Goal: Check status: Check status

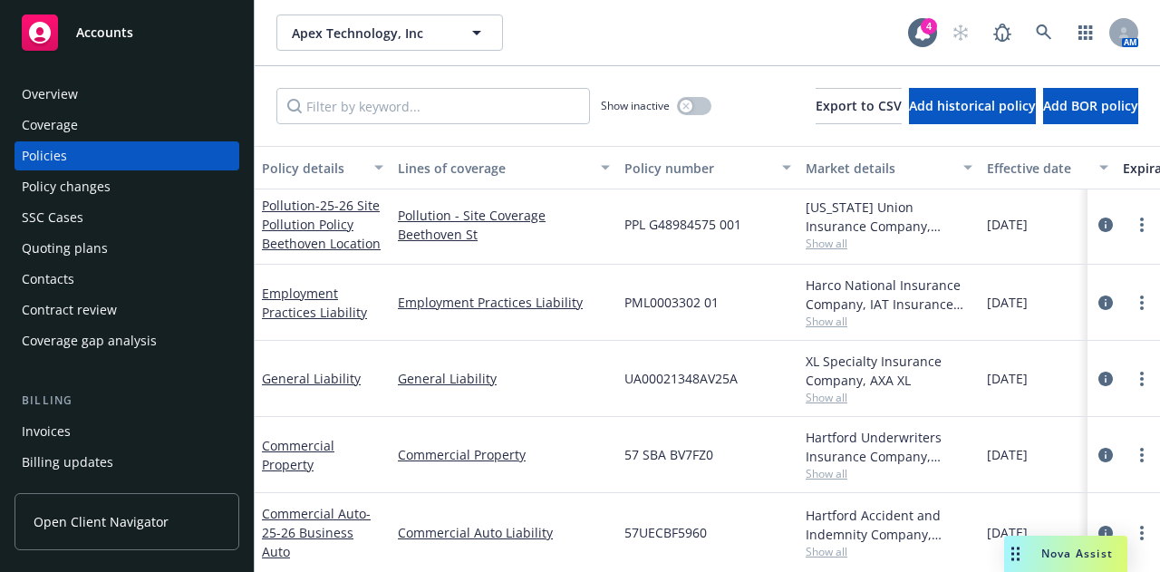
scroll to position [105, 0]
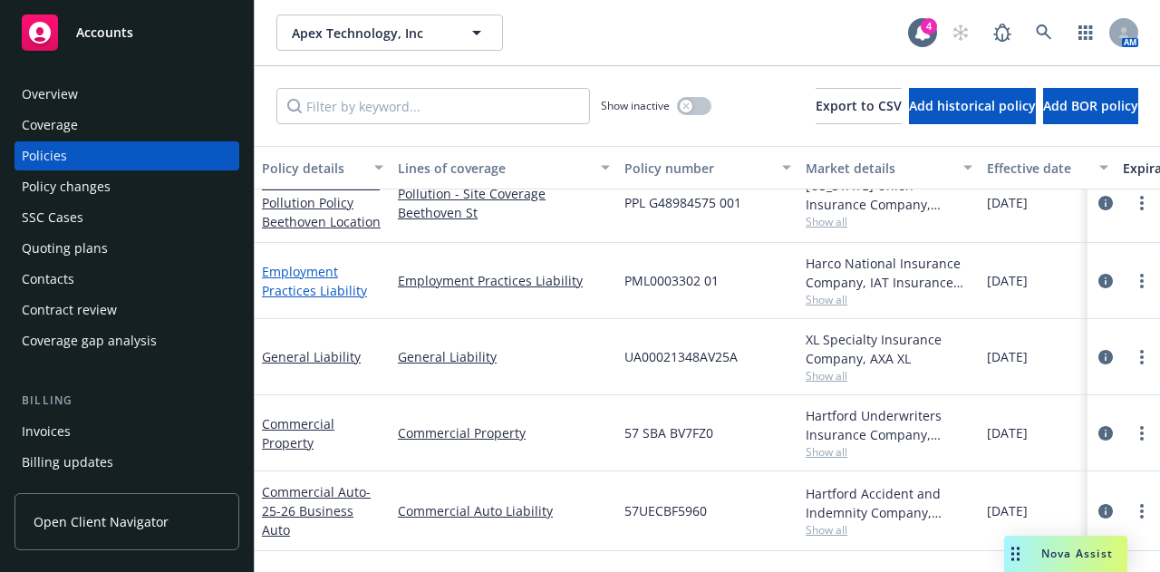
click at [320, 293] on link "Employment Practices Liability" at bounding box center [314, 281] width 105 height 36
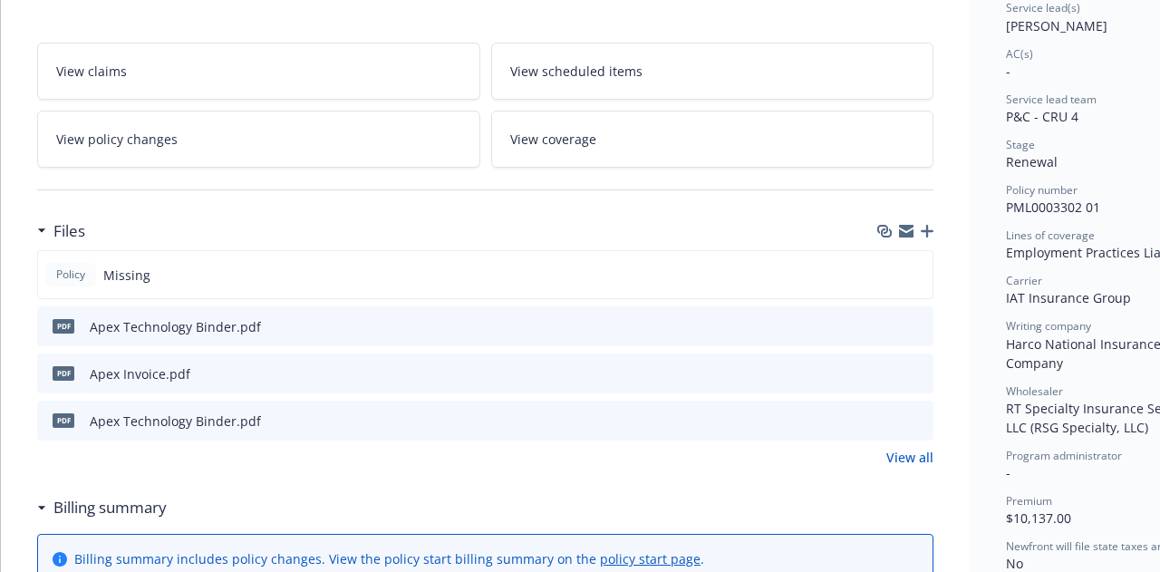
scroll to position [285, 0]
click at [920, 366] on icon "preview file" at bounding box center [916, 372] width 16 height 13
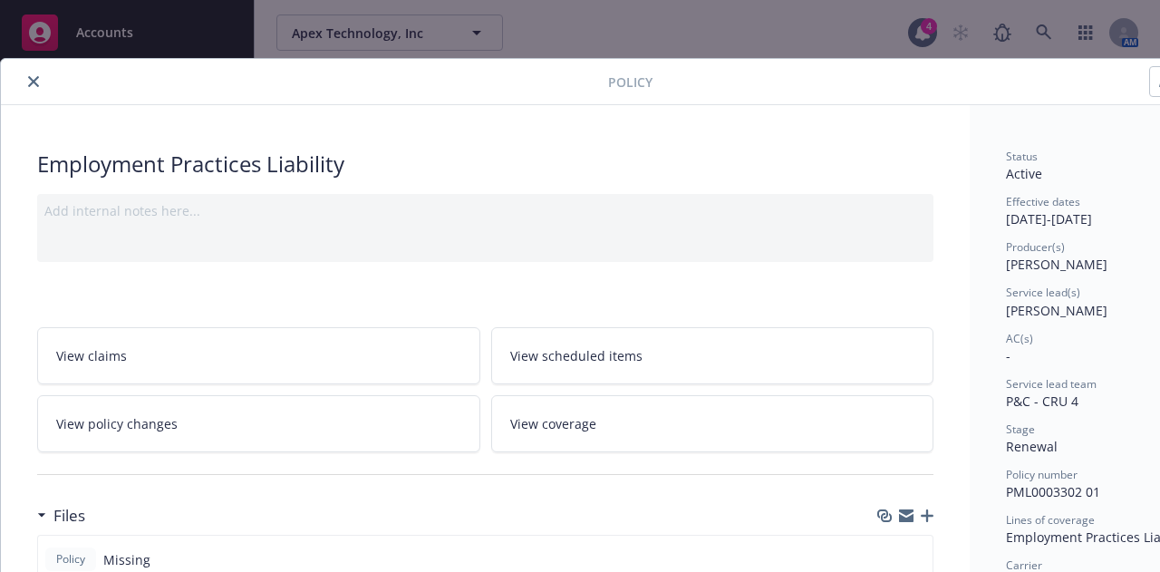
click at [33, 87] on button "close" at bounding box center [34, 82] width 22 height 22
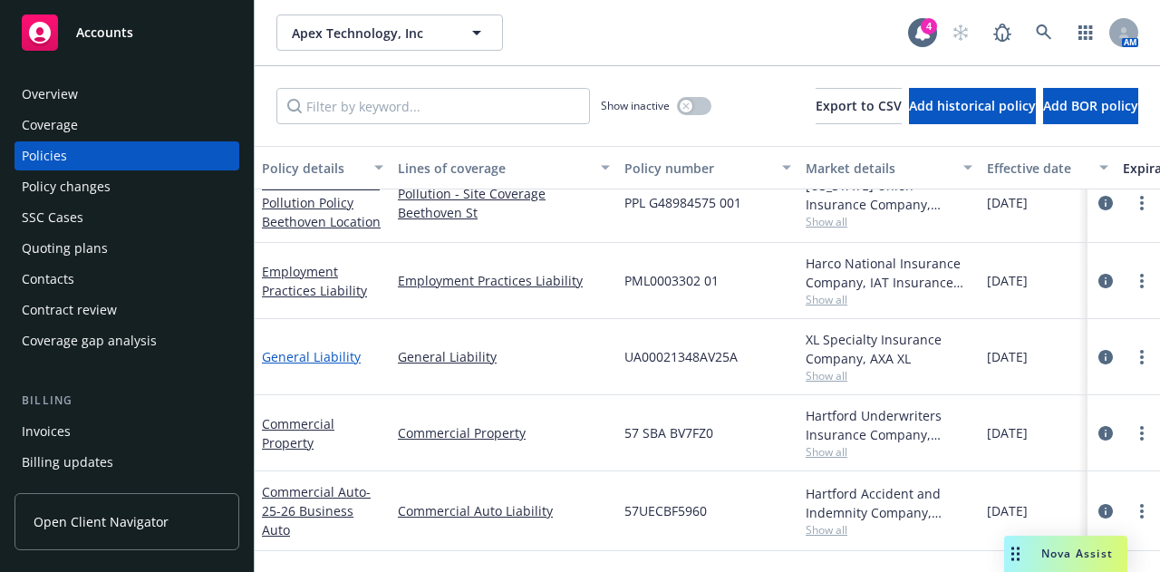
click at [295, 357] on link "General Liability" at bounding box center [311, 356] width 99 height 17
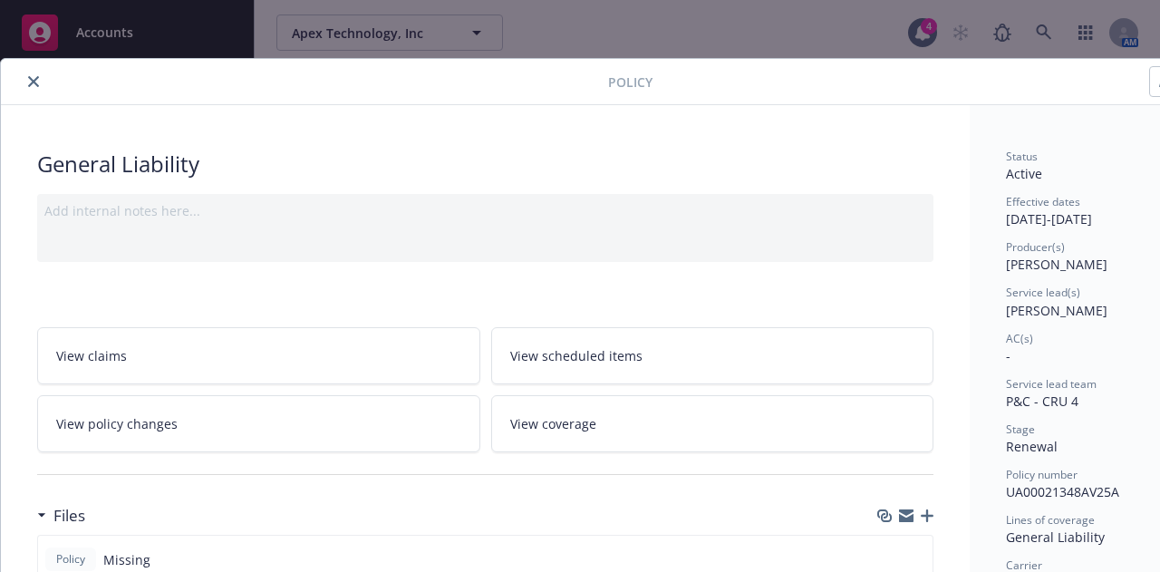
click at [33, 85] on icon "close" at bounding box center [33, 81] width 11 height 11
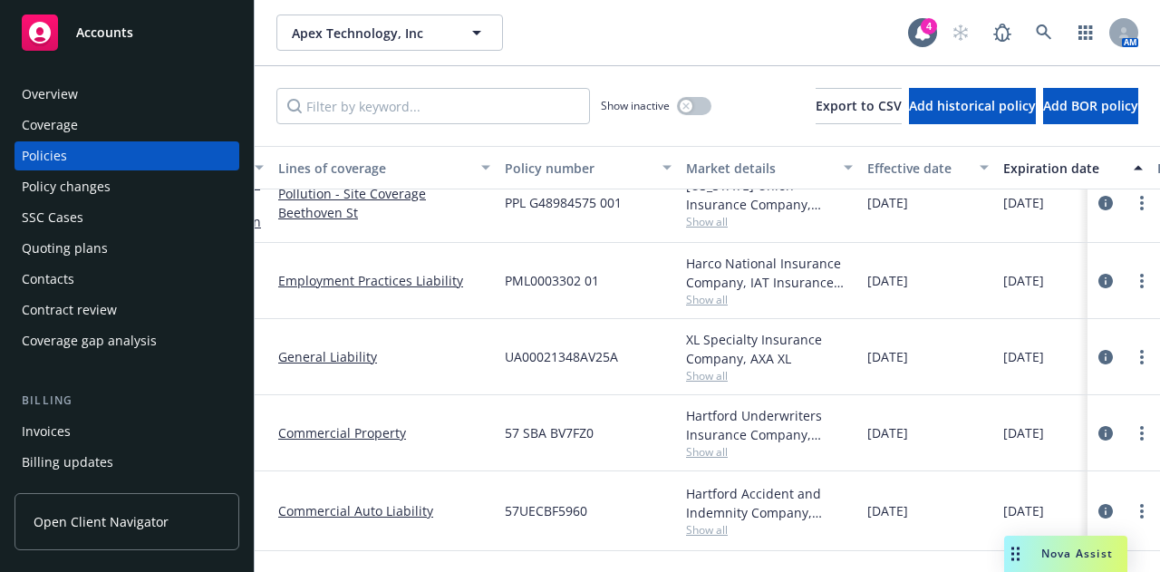
scroll to position [105, 0]
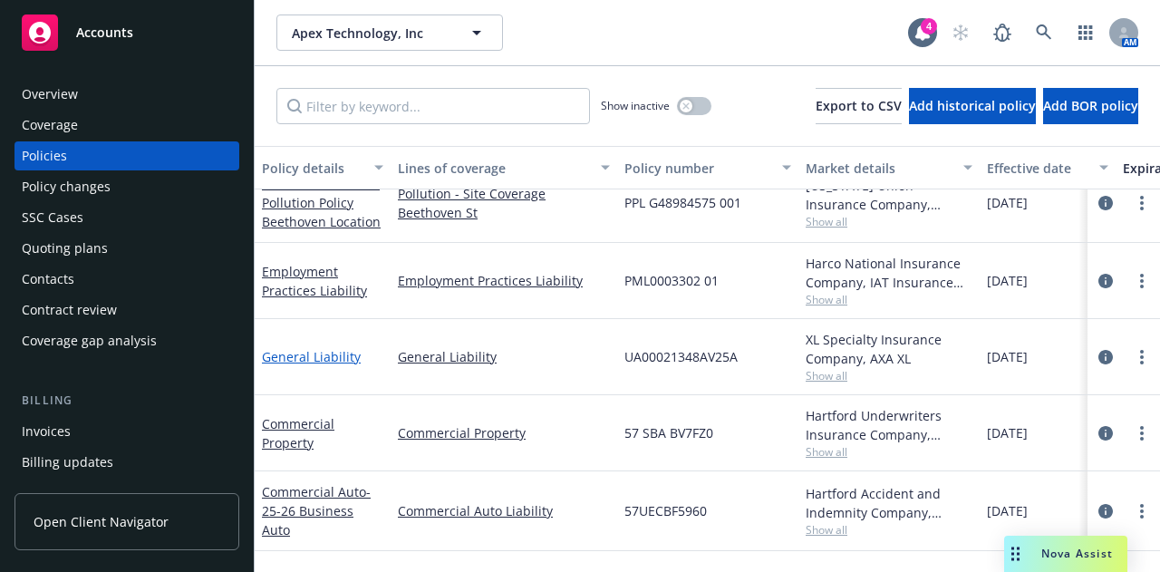
click at [330, 358] on link "General Liability" at bounding box center [311, 356] width 99 height 17
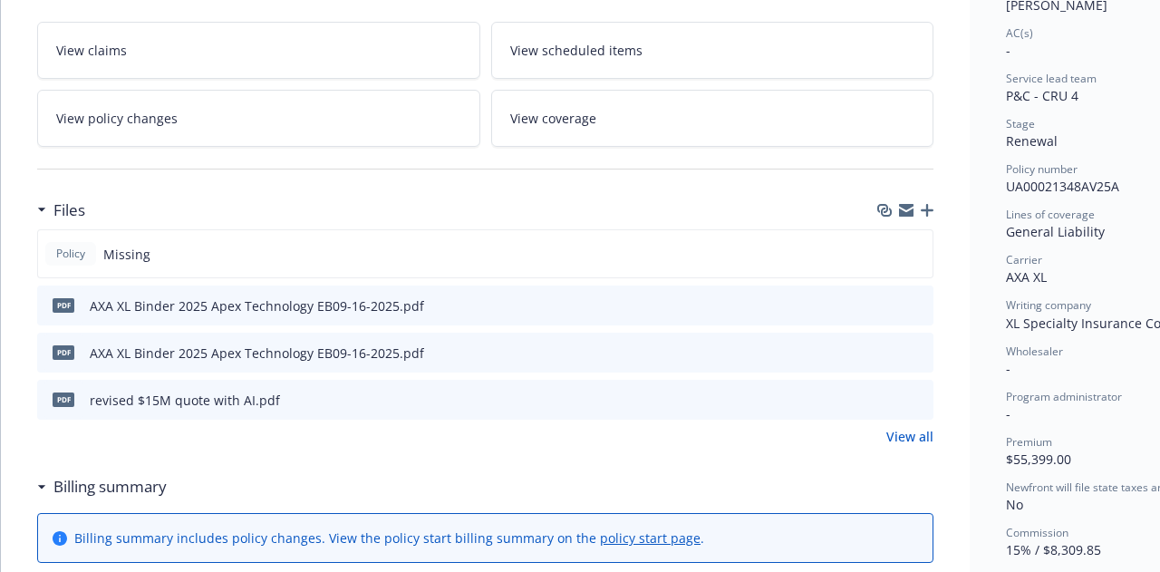
scroll to position [343, 0]
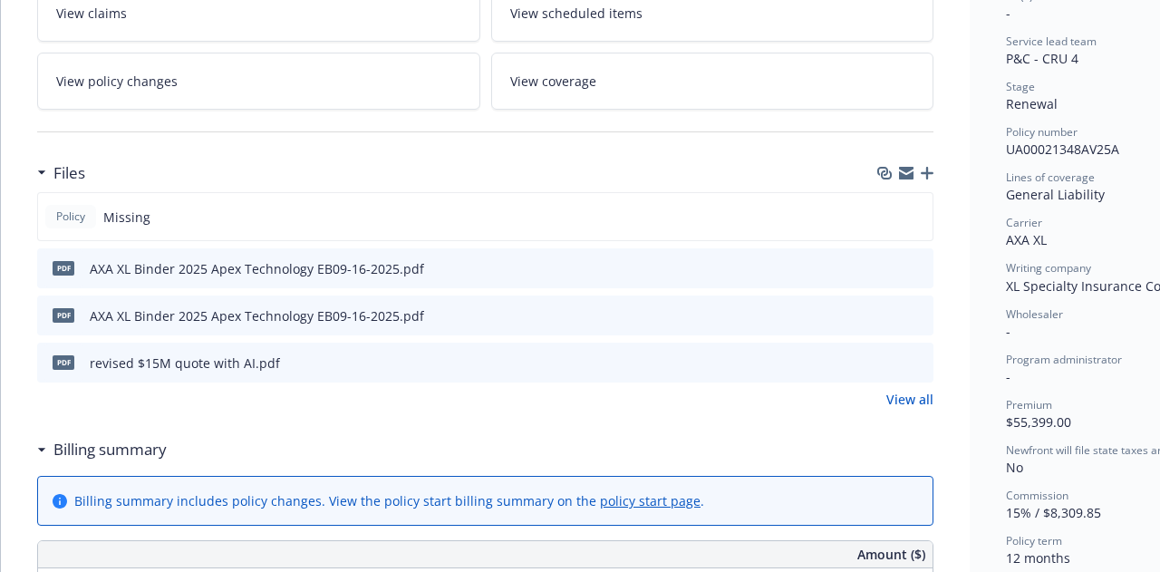
click at [920, 261] on icon "preview file" at bounding box center [916, 267] width 16 height 13
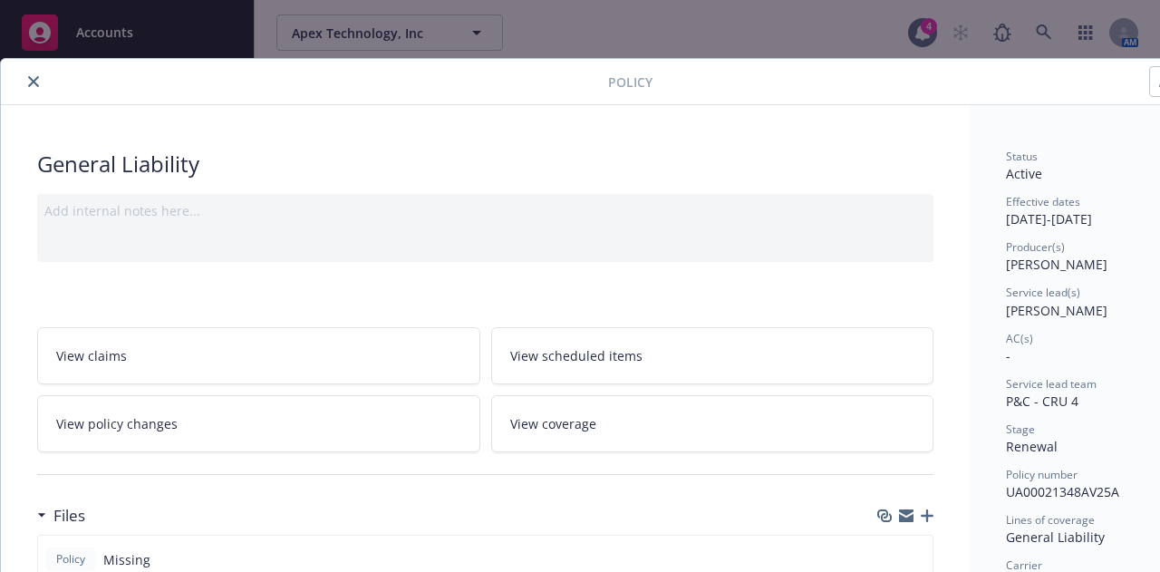
scroll to position [0, 100]
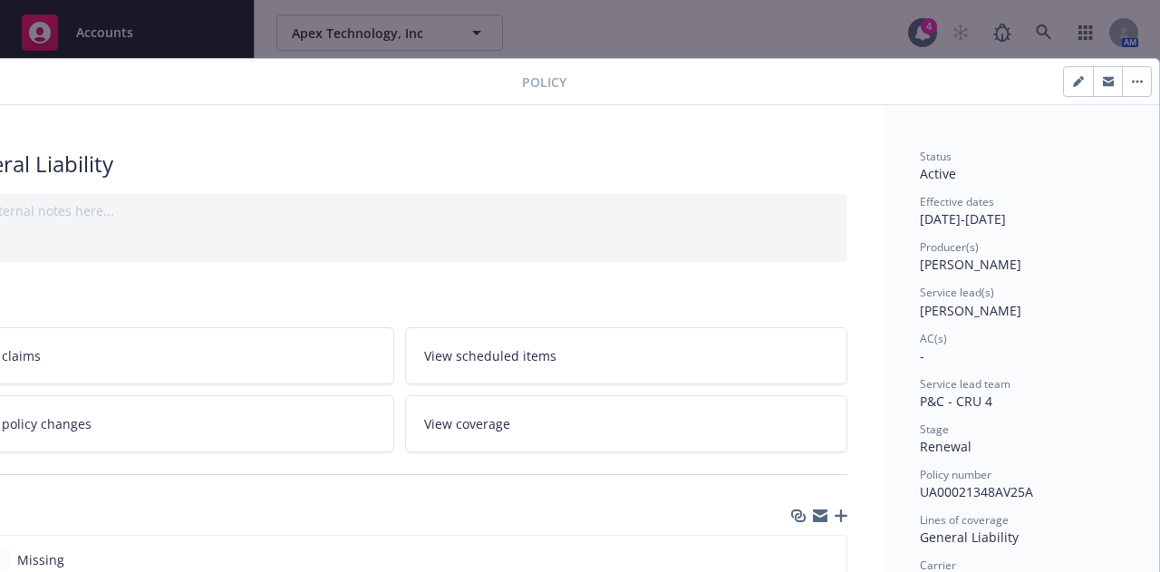
click at [1066, 73] on button "button" at bounding box center [1078, 81] width 29 height 29
select select "RENEWAL"
select select "12"
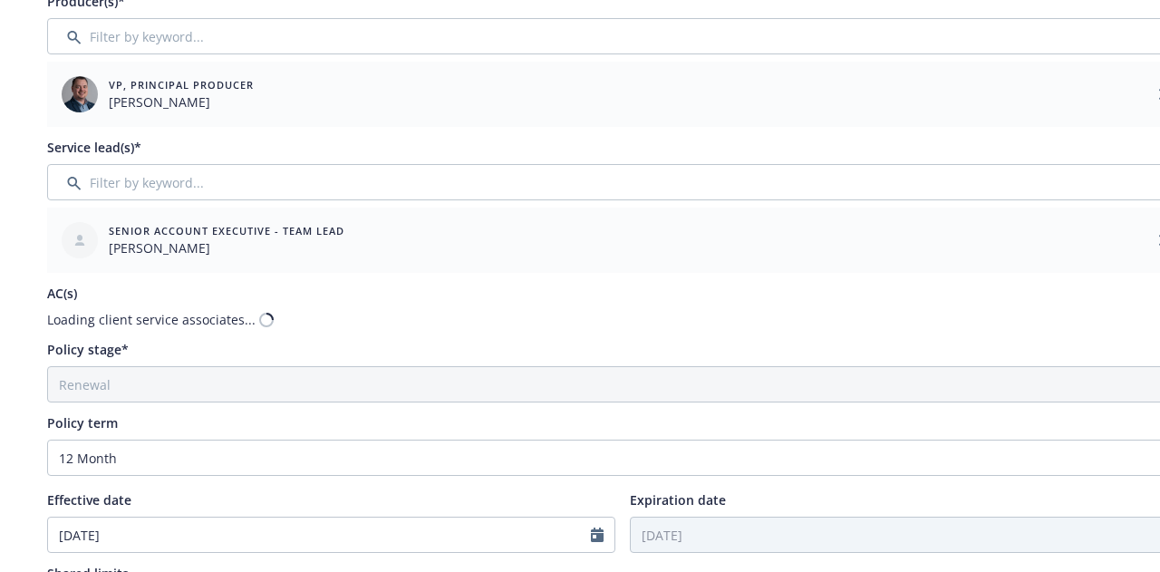
scroll to position [0, 1]
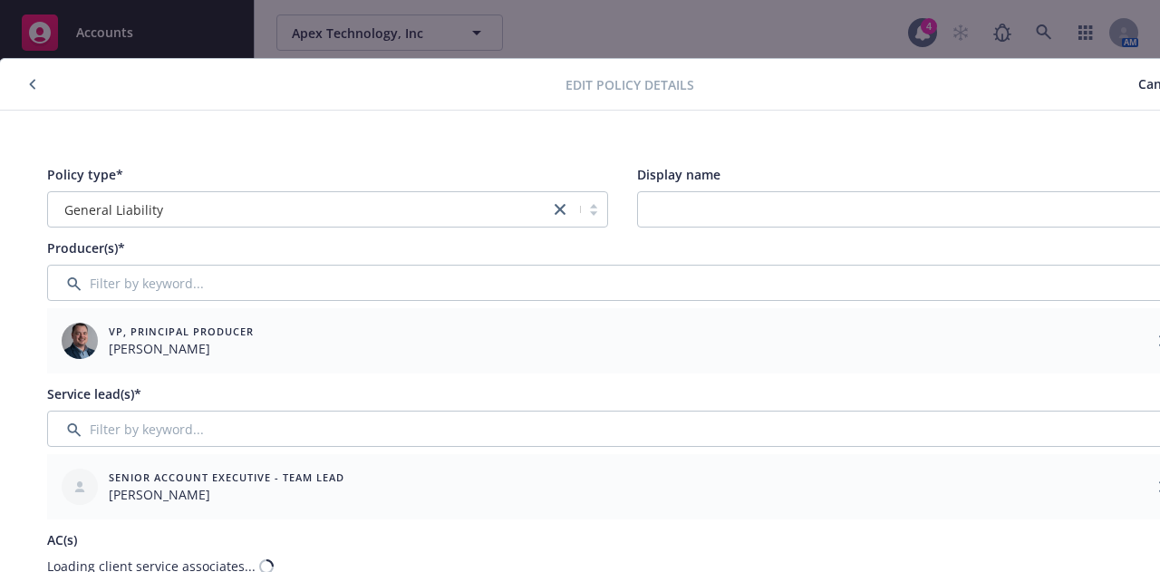
click at [24, 84] on button "button" at bounding box center [33, 84] width 22 height 22
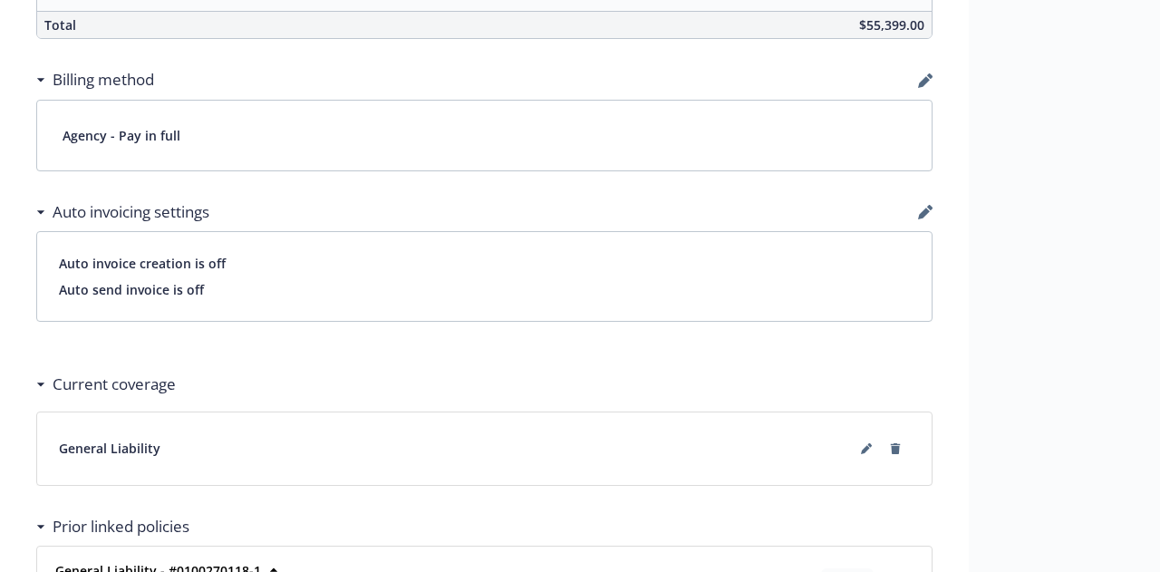
scroll to position [1227, 1]
click at [924, 73] on icon "button" at bounding box center [925, 80] width 15 height 15
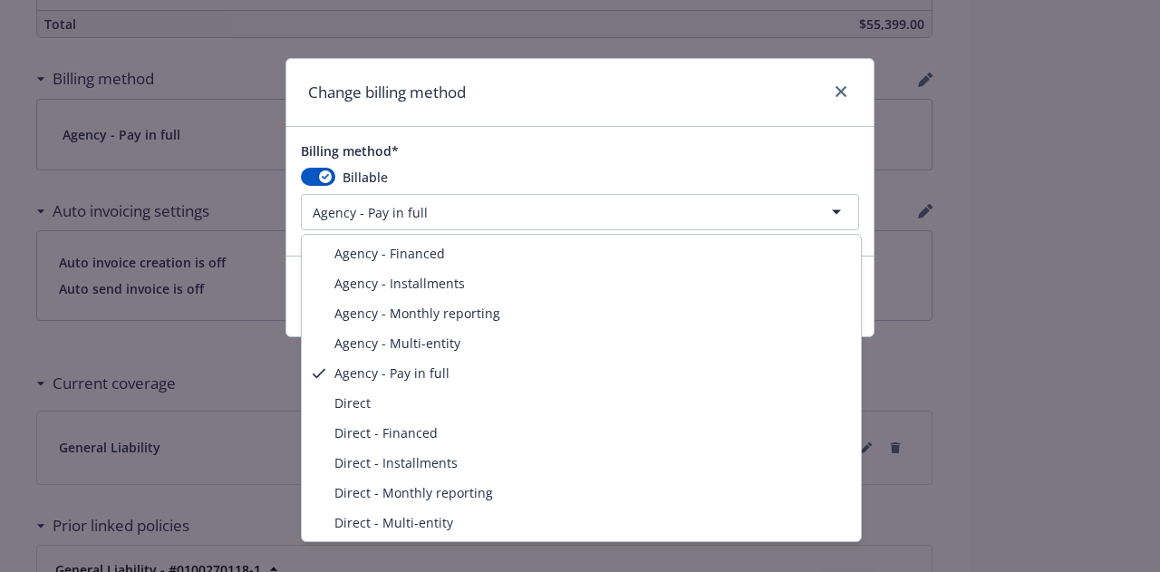
click at [705, 222] on html "Accounts Overview Coverage Policies Policy changes SSC Cases Quoting plans Cont…" at bounding box center [580, 286] width 1160 height 572
select select "DIRECT"
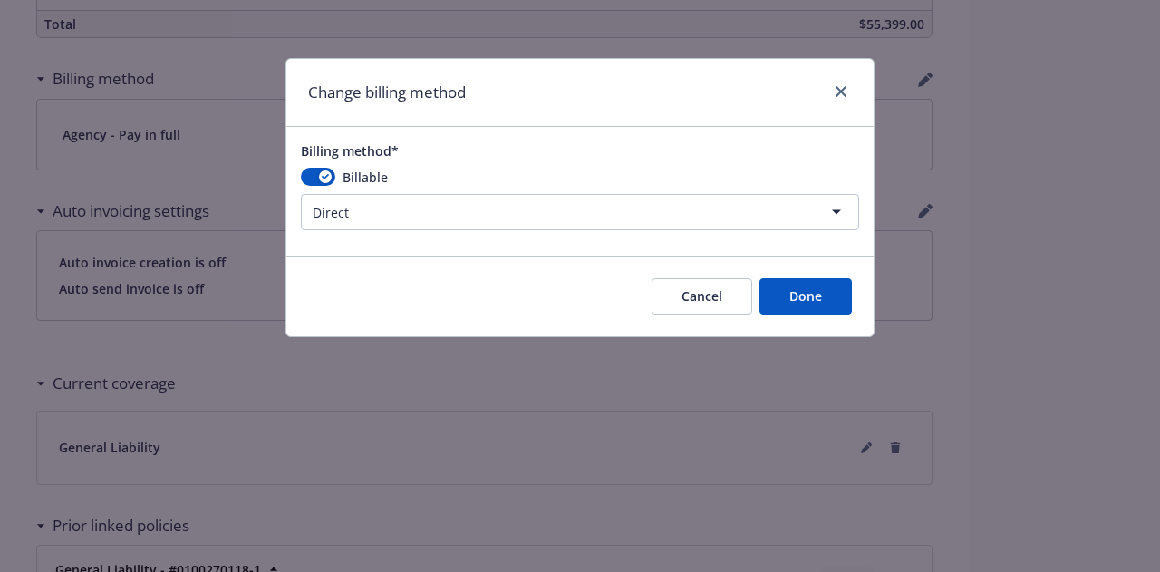
click at [841, 298] on button "Done" at bounding box center [805, 296] width 92 height 36
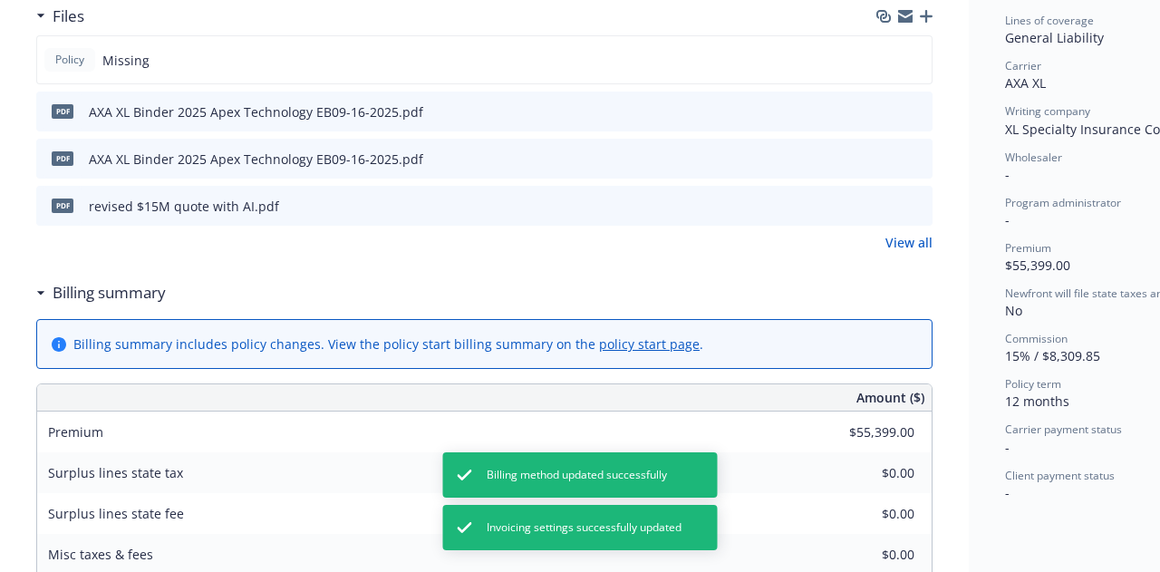
scroll to position [0, 1]
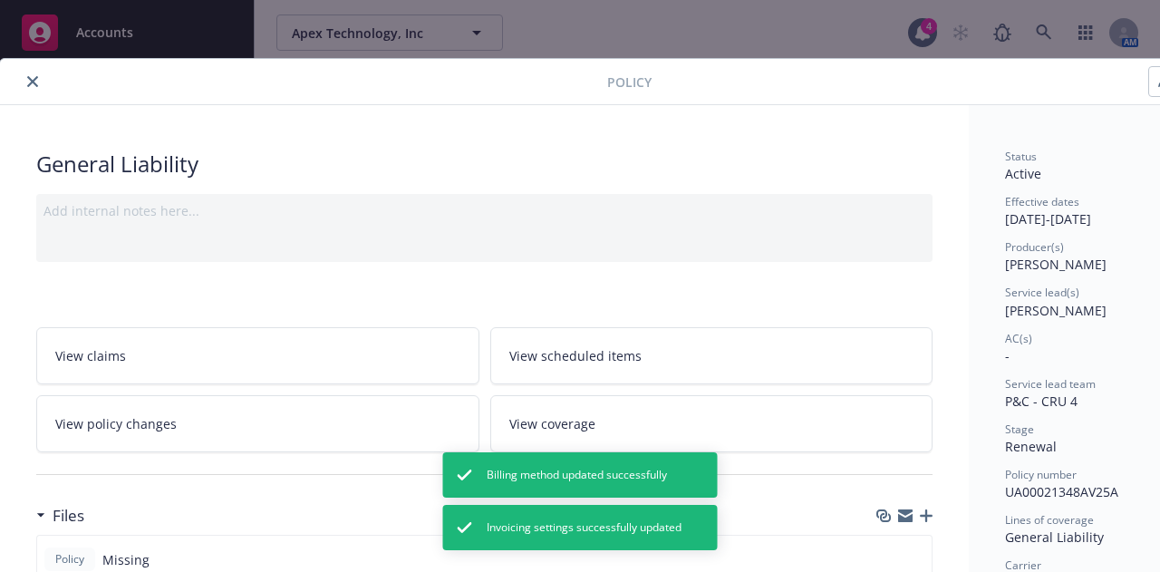
click at [34, 82] on icon "close" at bounding box center [32, 81] width 11 height 11
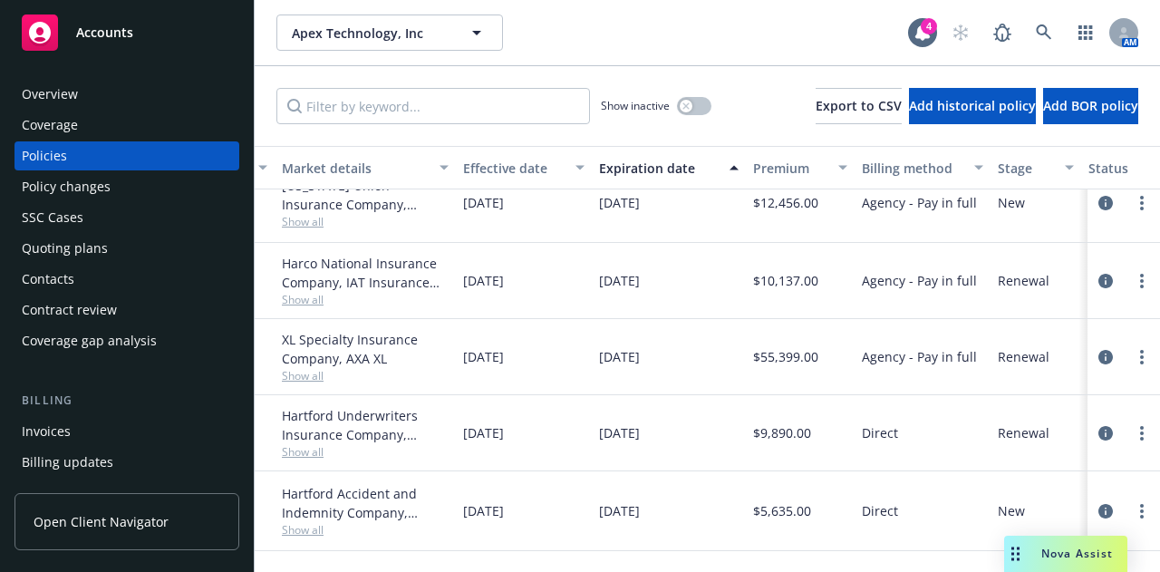
scroll to position [105, 0]
